Goal: Task Accomplishment & Management: Complete application form

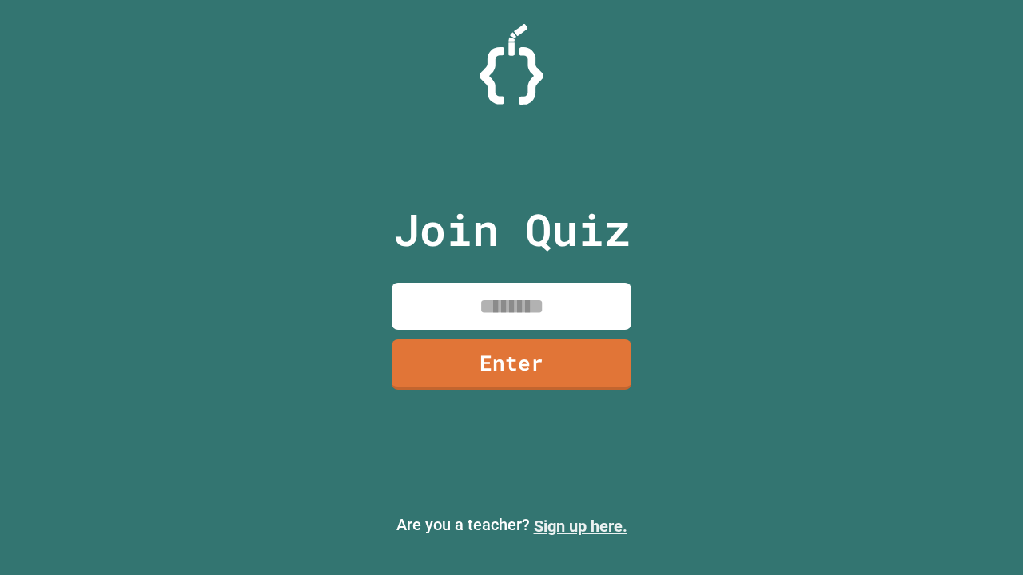
click at [580, 527] on link "Sign up here." at bounding box center [580, 526] width 93 height 19
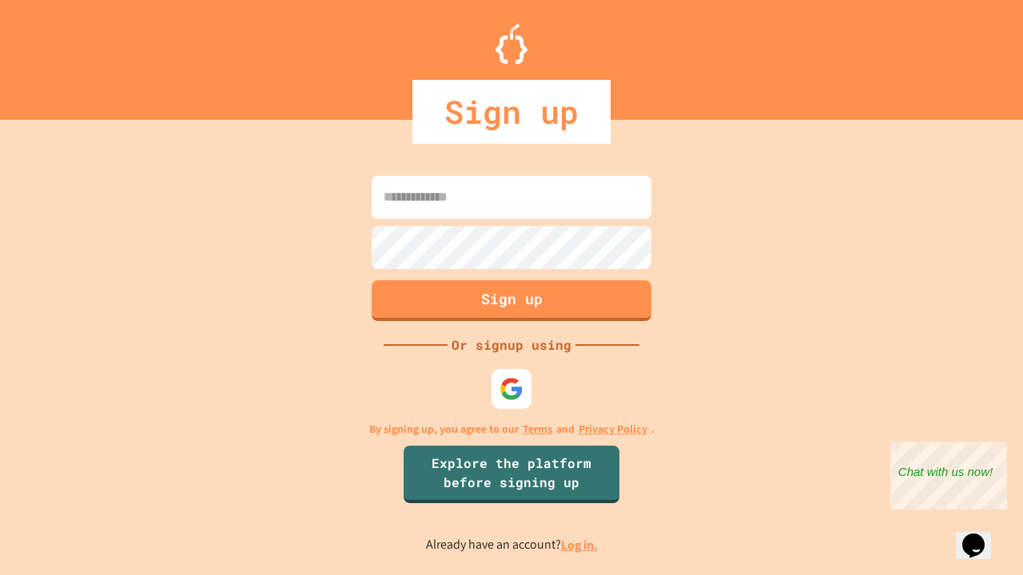
click at [580, 545] on link "Log in." at bounding box center [579, 545] width 37 height 17
